Goal: Transaction & Acquisition: Purchase product/service

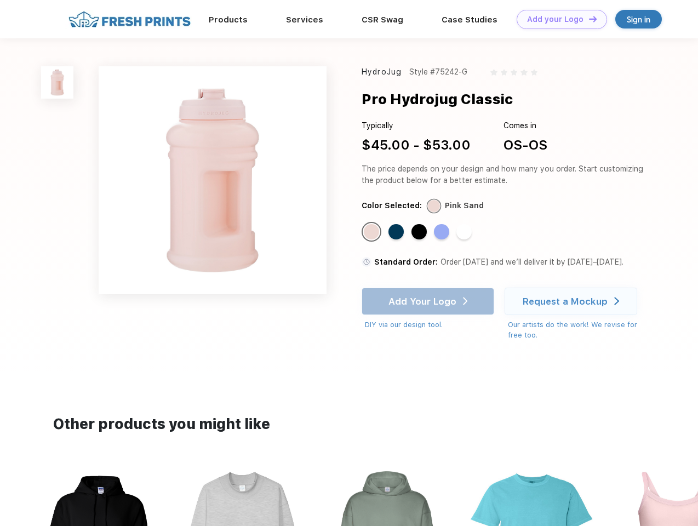
click at [558, 19] on link "Add your Logo Design Tool" at bounding box center [562, 19] width 90 height 19
click at [0, 0] on div "Design Tool" at bounding box center [0, 0] width 0 height 0
click at [588, 19] on link "Add your Logo Design Tool" at bounding box center [562, 19] width 90 height 19
click at [58, 82] on img at bounding box center [57, 82] width 32 height 32
click at [373, 232] on div "Standard Color" at bounding box center [371, 231] width 15 height 15
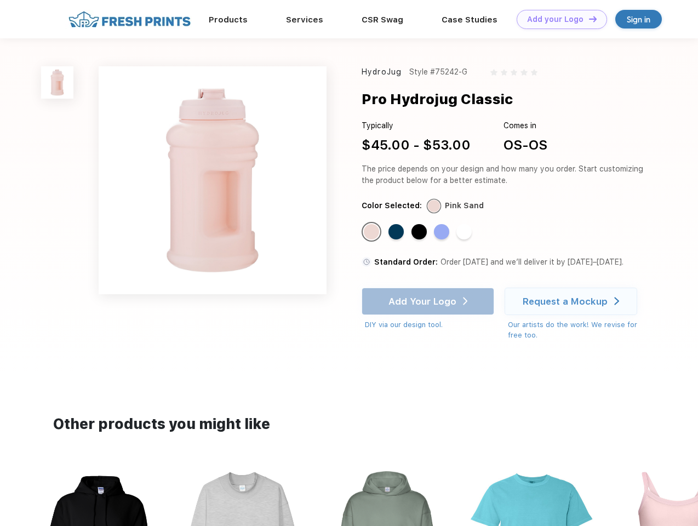
click at [397, 232] on div "Standard Color" at bounding box center [396, 231] width 15 height 15
click at [420, 232] on div "Standard Color" at bounding box center [419, 231] width 15 height 15
click at [443, 232] on div "Standard Color" at bounding box center [441, 231] width 15 height 15
click at [465, 232] on div "Standard Color" at bounding box center [463, 231] width 15 height 15
click at [429, 301] on div "Add Your Logo DIY via our design tool. Ah shoot! This product isn't up in our d…" at bounding box center [428, 309] width 133 height 43
